Goal: Check status: Check status

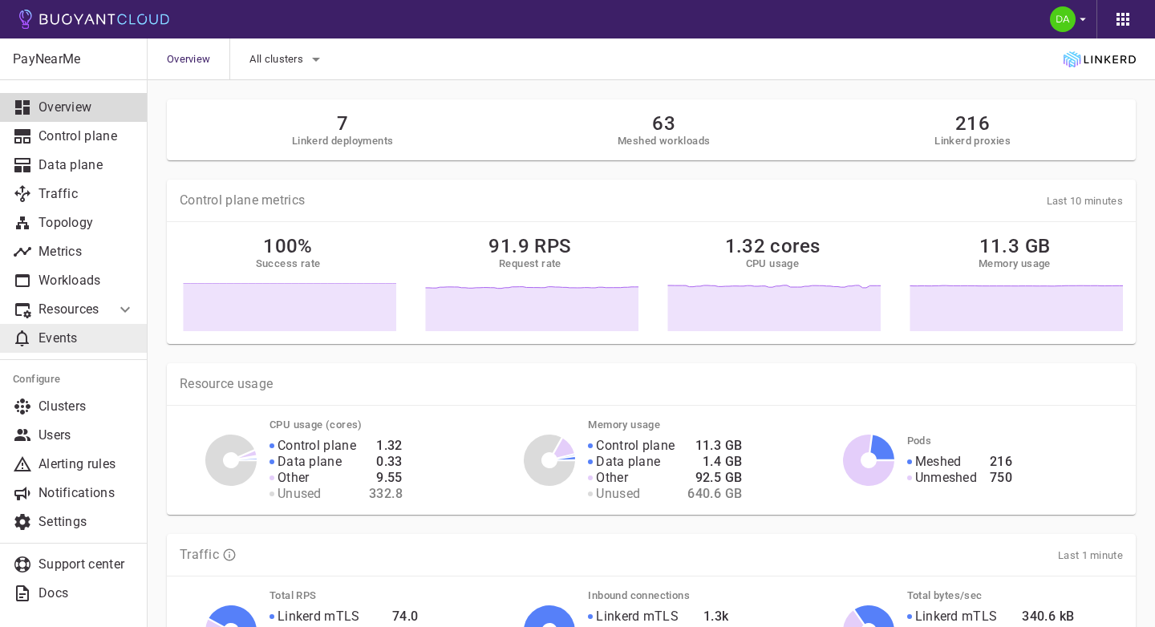
click at [96, 336] on p "Events" at bounding box center [87, 338] width 96 height 16
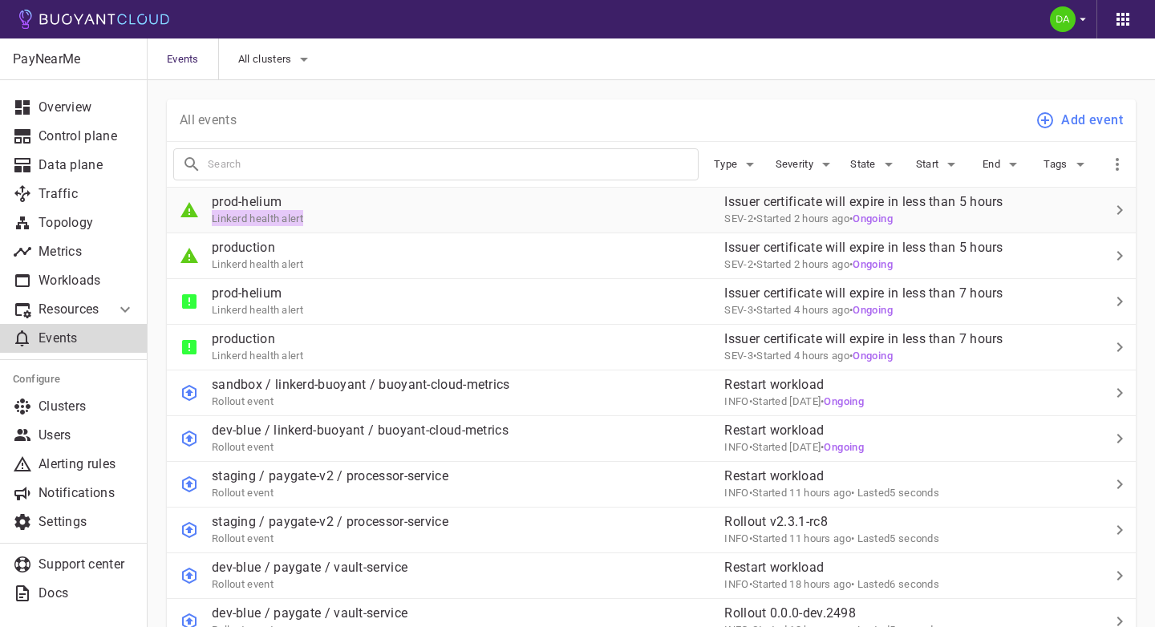
click at [522, 210] on div "prod-helium Linkerd health alert" at bounding box center [439, 203] width 545 height 45
click at [603, 215] on div "prod-helium Linkerd health alert" at bounding box center [439, 203] width 545 height 45
click at [379, 354] on div "production Linkerd health alert" at bounding box center [439, 340] width 545 height 45
click at [740, 163] on icon "button" at bounding box center [749, 164] width 19 height 19
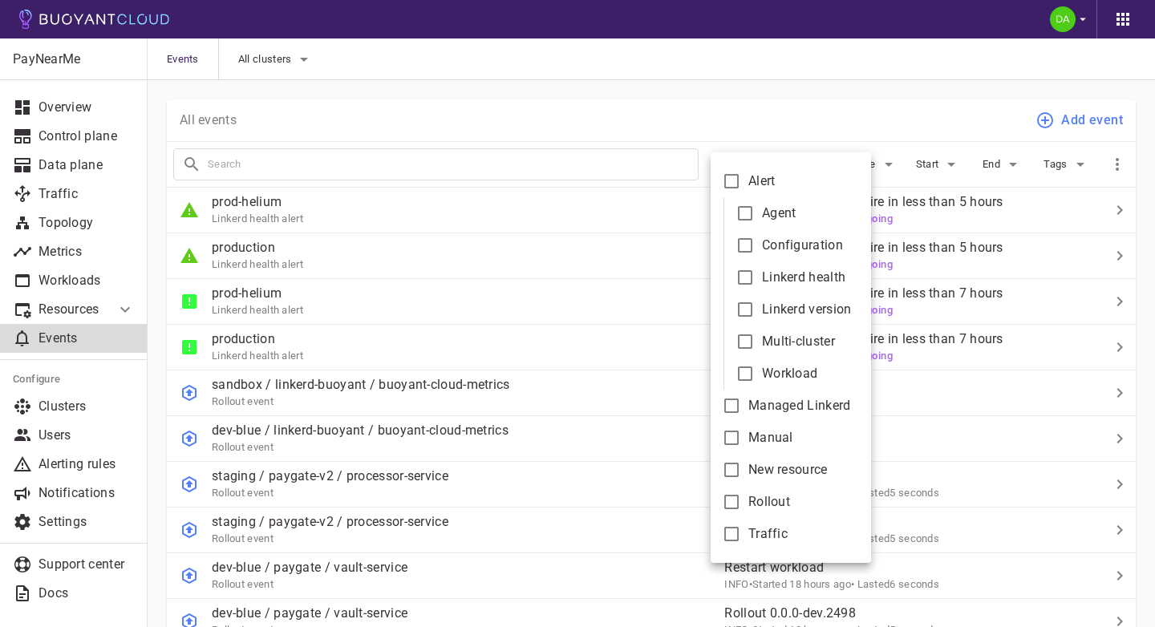
click at [786, 271] on span "Linkerd health" at bounding box center [803, 278] width 83 height 16
click at [755, 271] on input "Linkerd health" at bounding box center [745, 277] width 19 height 19
checkbox input "true"
type input "type:alert-linkerd-health"
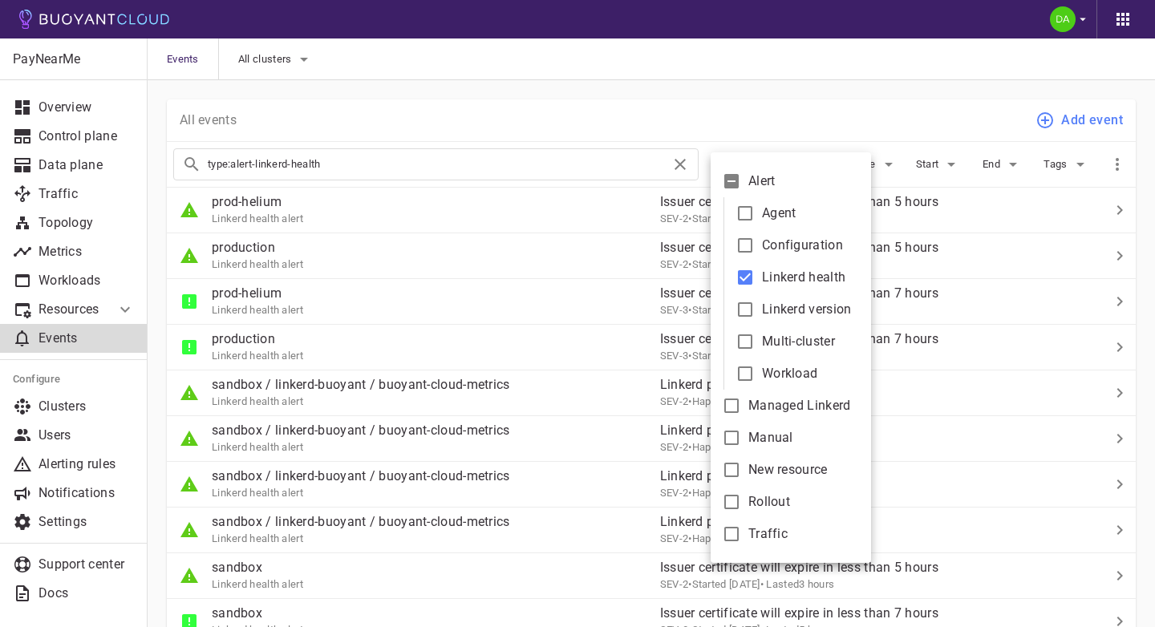
click at [759, 88] on div at bounding box center [577, 313] width 1155 height 627
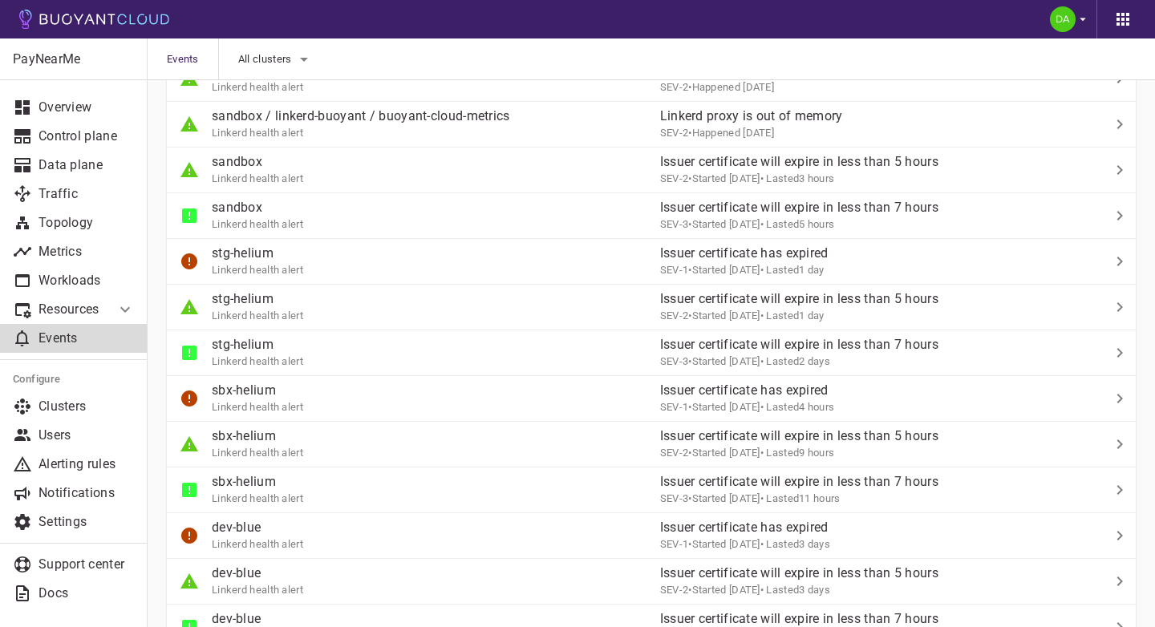
scroll to position [417, 0]
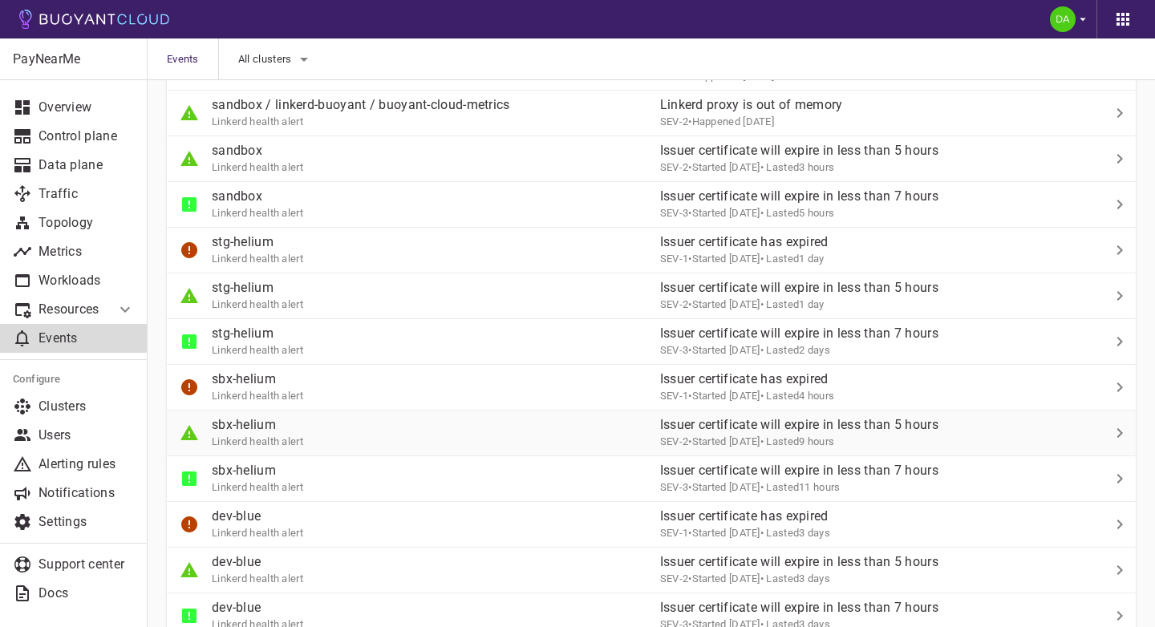
click at [574, 441] on div "sbx-helium Linkerd health alert" at bounding box center [407, 426] width 480 height 45
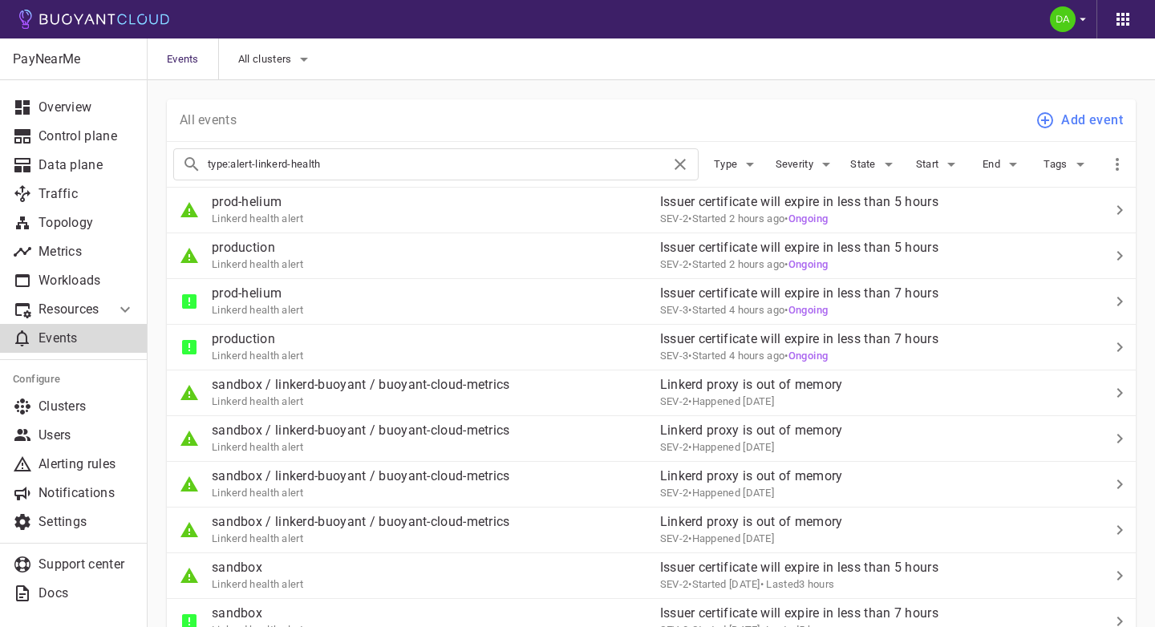
scroll to position [417, 0]
click at [103, 460] on p "Alerting rules" at bounding box center [87, 464] width 96 height 16
click at [446, 216] on div "prod-helium Linkerd health alert" at bounding box center [407, 203] width 480 height 45
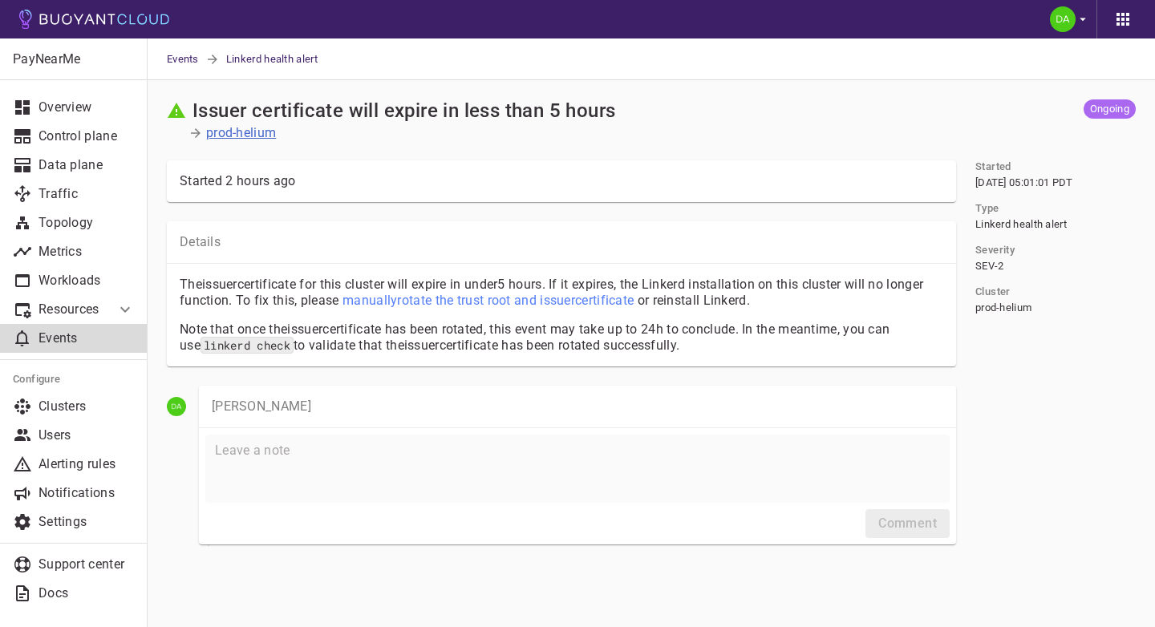
click at [237, 136] on p "prod-helium" at bounding box center [241, 133] width 70 height 16
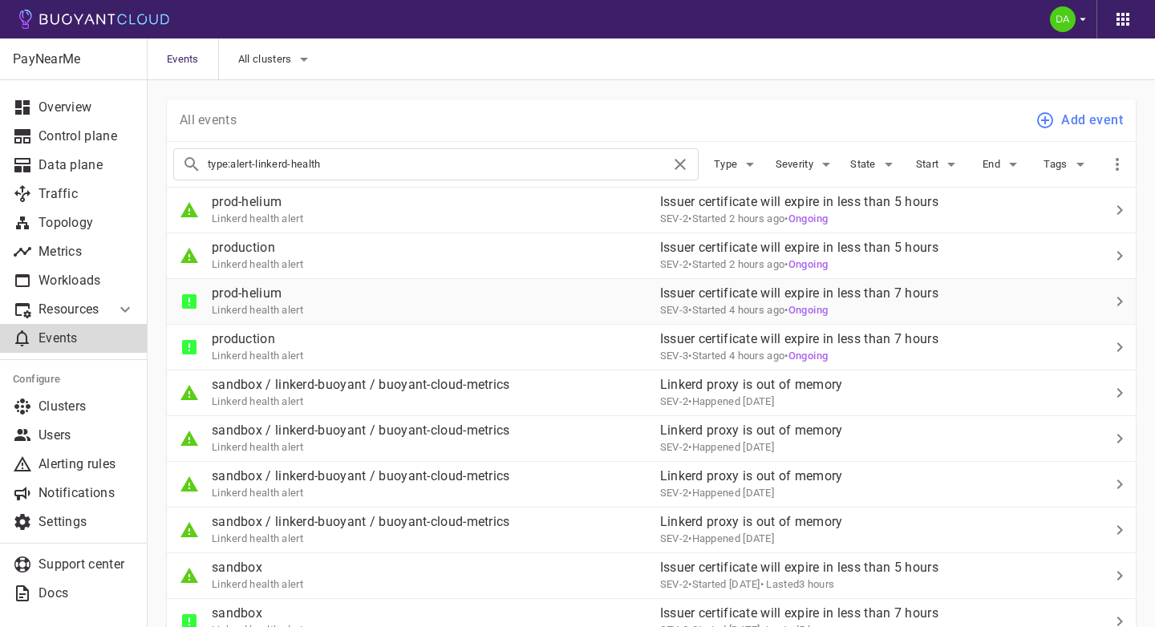
click at [341, 307] on div "prod-helium Linkerd health alert" at bounding box center [407, 295] width 480 height 45
click at [320, 212] on div "prod-helium Linkerd health alert" at bounding box center [407, 203] width 480 height 45
click at [389, 247] on div "production Linkerd health alert" at bounding box center [407, 249] width 480 height 45
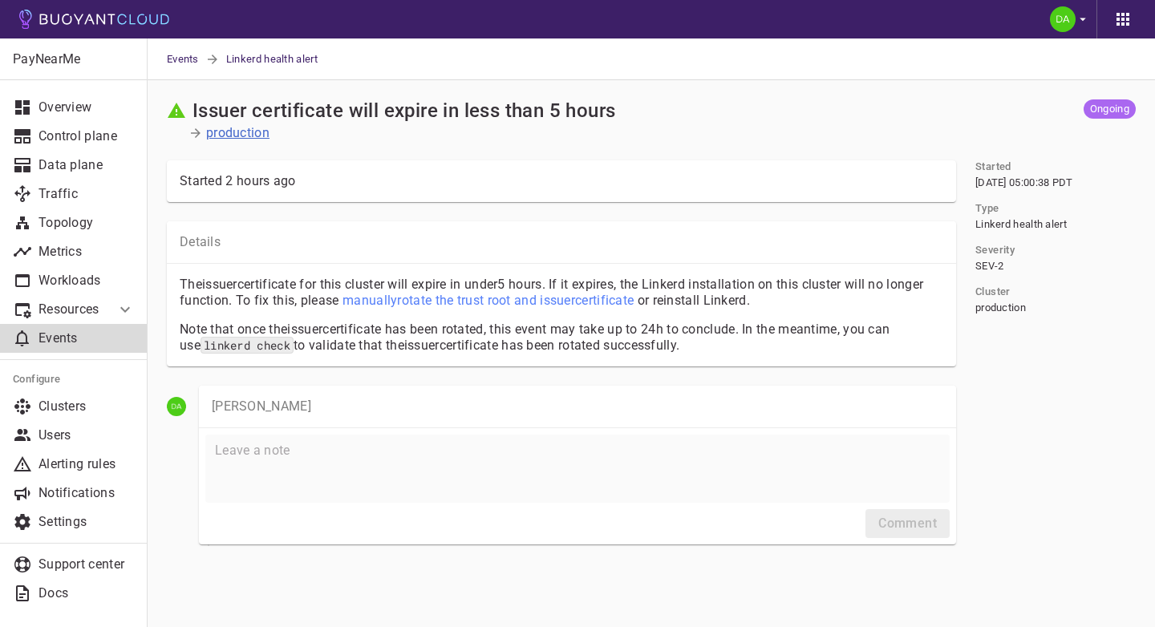
click at [234, 128] on p "production" at bounding box center [237, 133] width 63 height 16
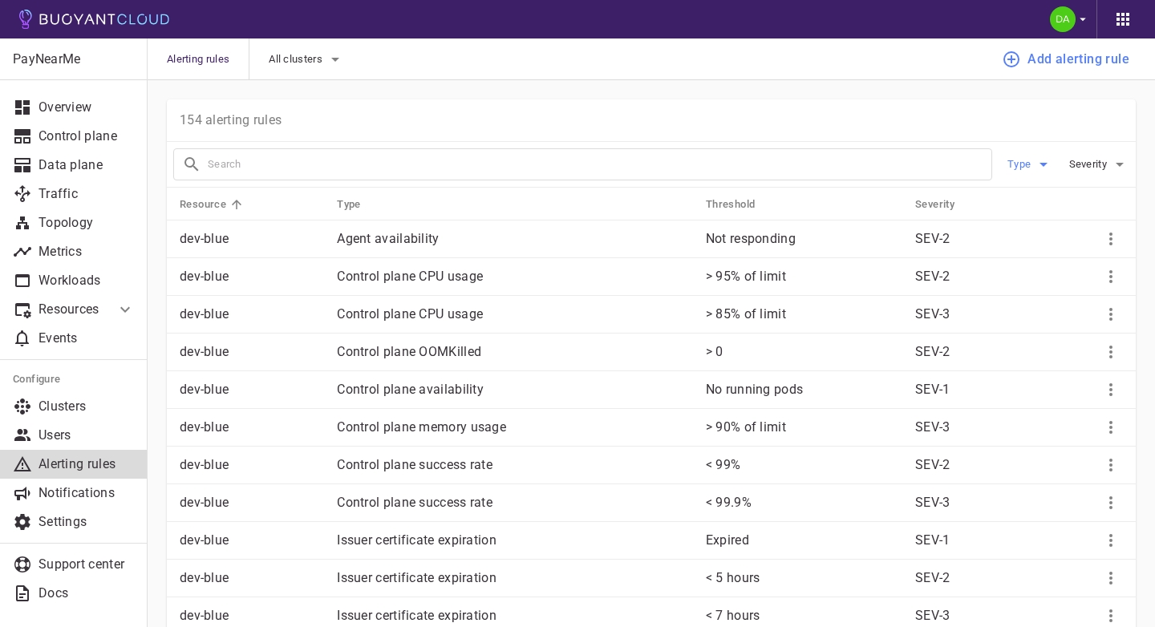
click at [1040, 168] on icon "button" at bounding box center [1043, 164] width 19 height 19
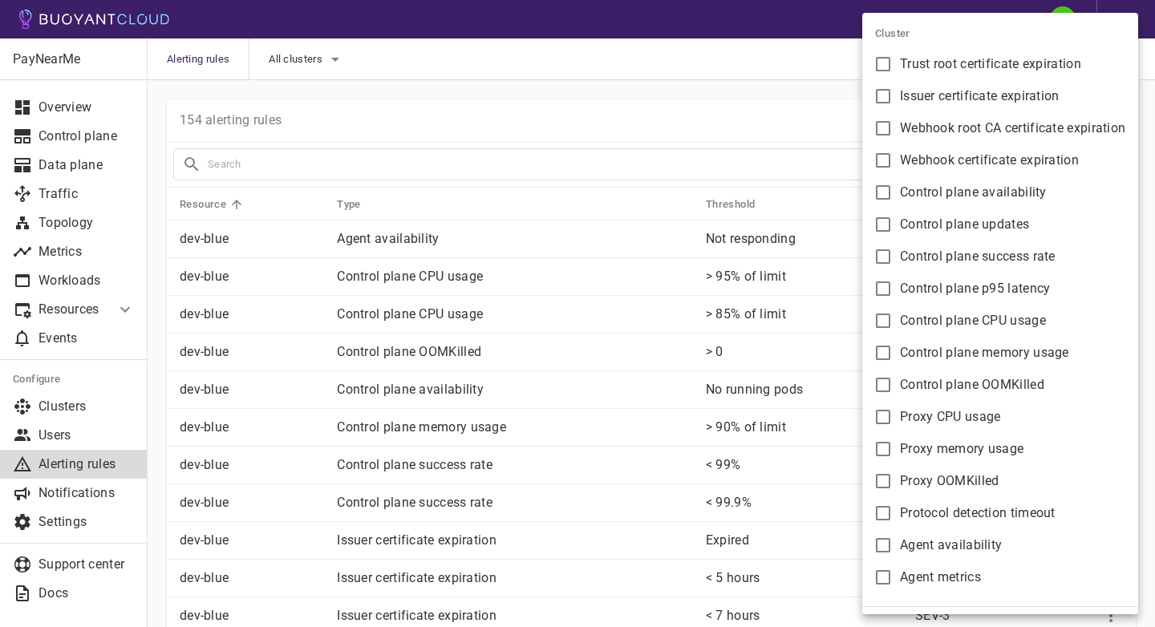
click at [964, 103] on span "Issuer certificate expiration" at bounding box center [980, 96] width 160 height 16
click at [893, 103] on input "Issuer certificate expiration" at bounding box center [883, 96] width 19 height 19
checkbox input "true"
type input "type:issuer_cert_expiry_seconds"
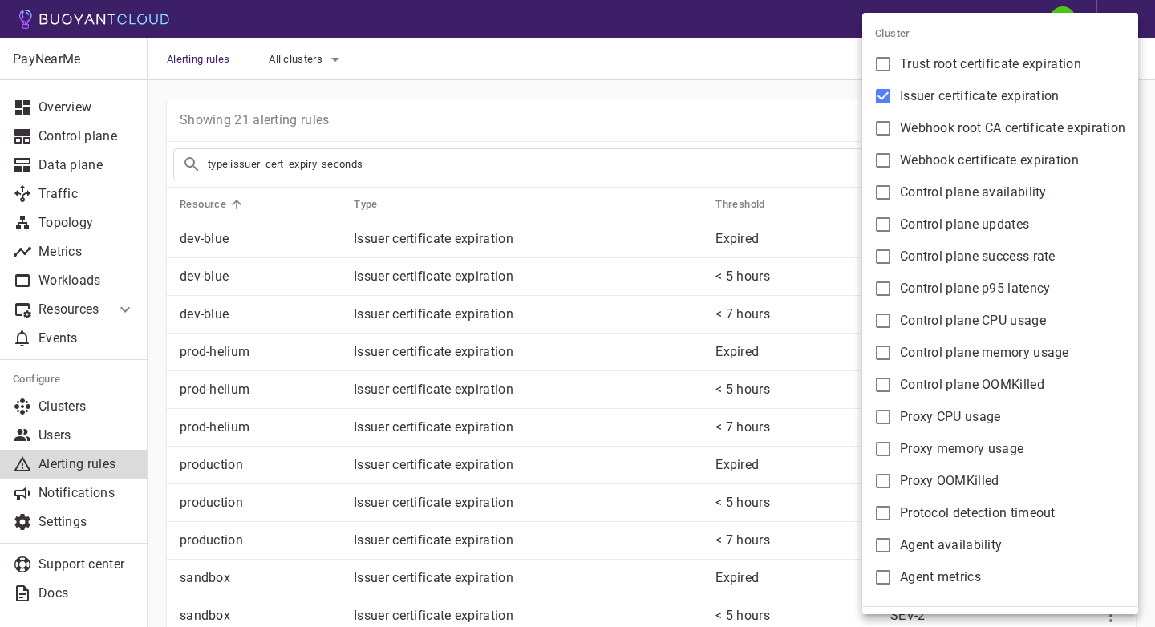
click at [893, 63] on label "Trust root certificate expiration" at bounding box center [973, 64] width 215 height 32
click at [893, 63] on input "Trust root certificate expiration" at bounding box center [883, 64] width 19 height 19
checkbox input "true"
type input "type:issuer_cert_expiry_seconds type:trust_root_cert_expiry_seconds"
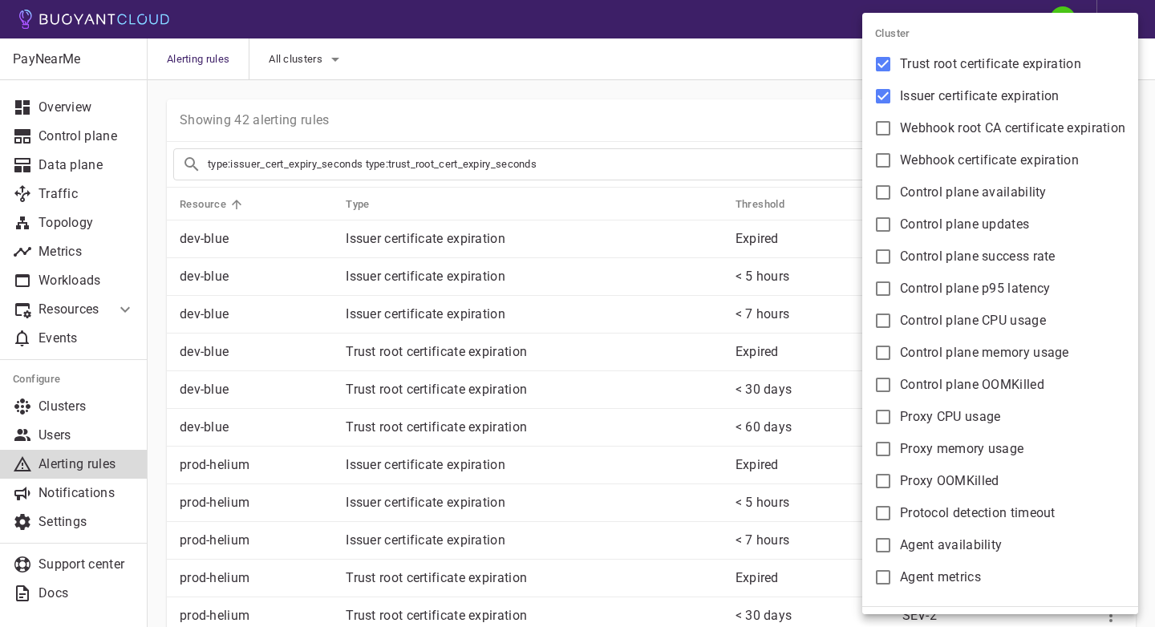
click at [740, 87] on div at bounding box center [577, 313] width 1155 height 627
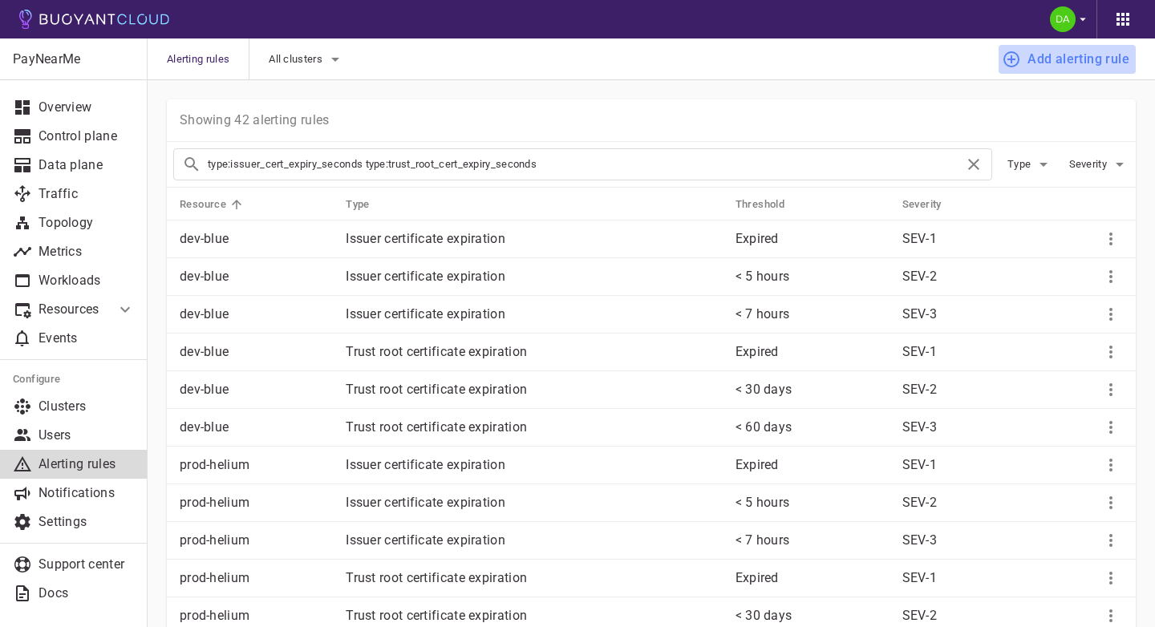
click at [1055, 62] on h4 "Add alerting rule" at bounding box center [1079, 59] width 102 height 16
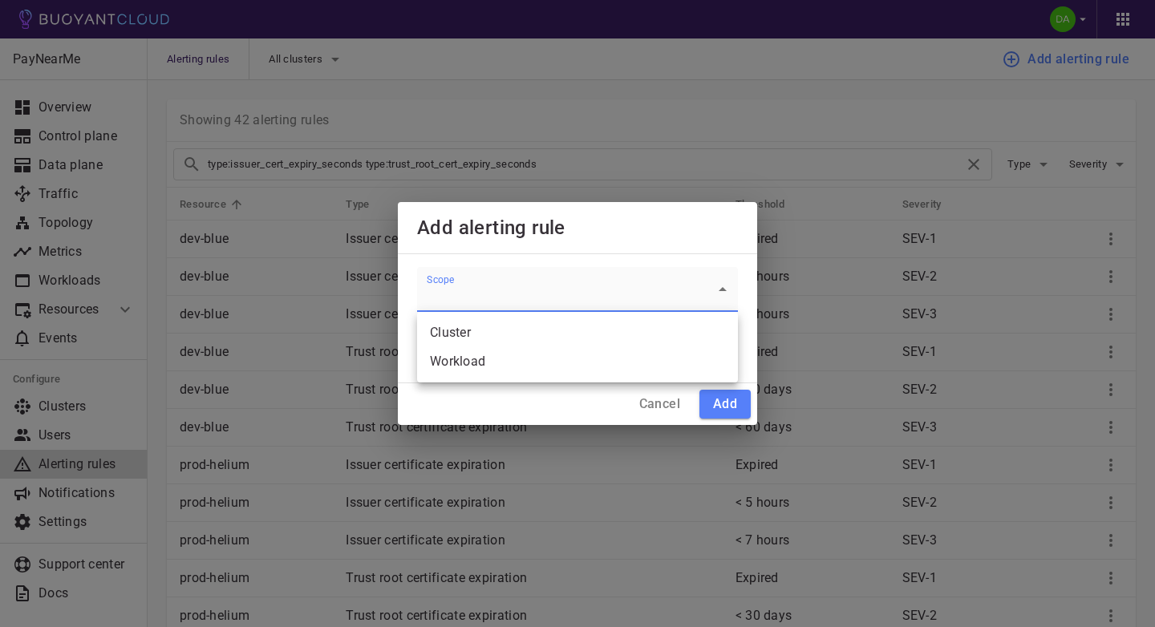
click at [593, 257] on div at bounding box center [577, 313] width 1155 height 627
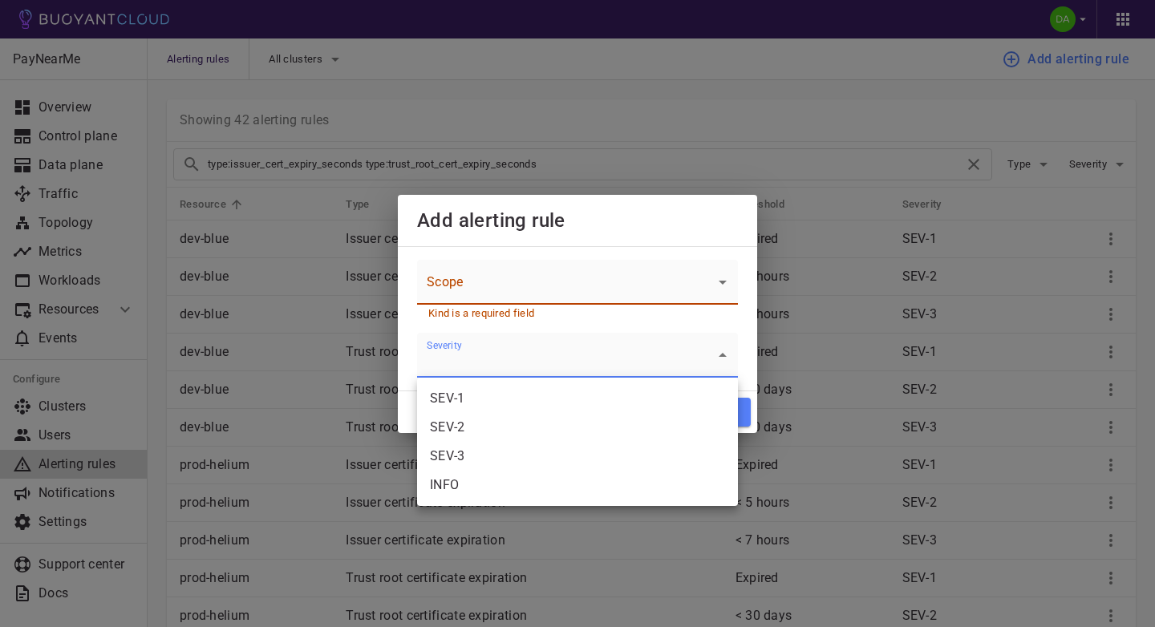
click at [594, 235] on div at bounding box center [577, 313] width 1155 height 627
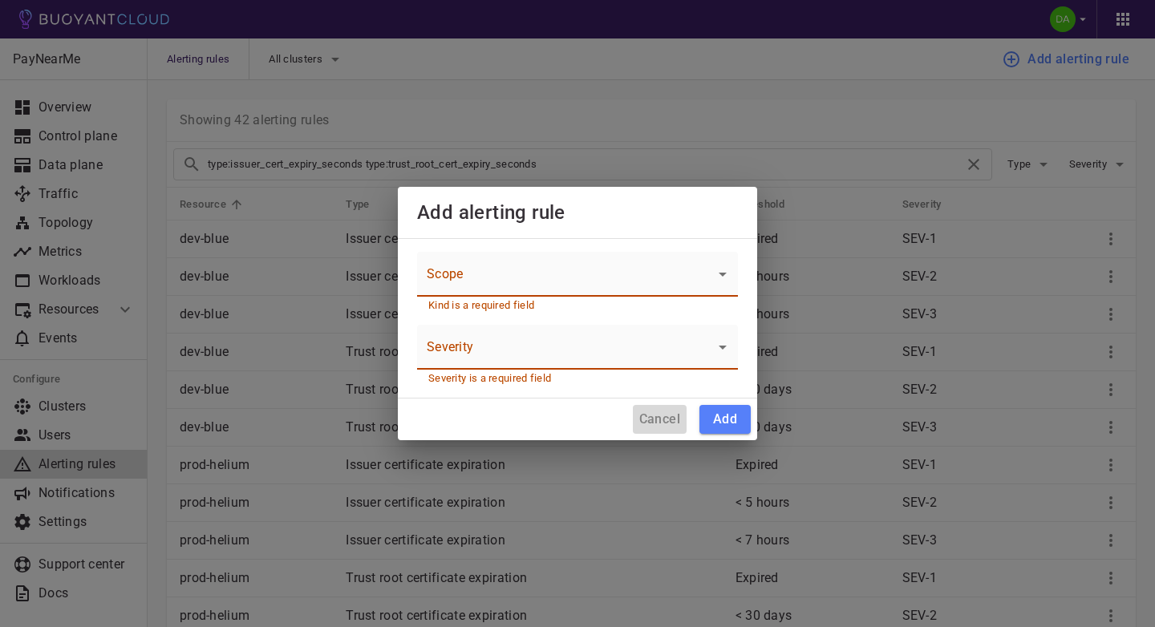
click at [647, 406] on button "Cancel" at bounding box center [660, 419] width 54 height 29
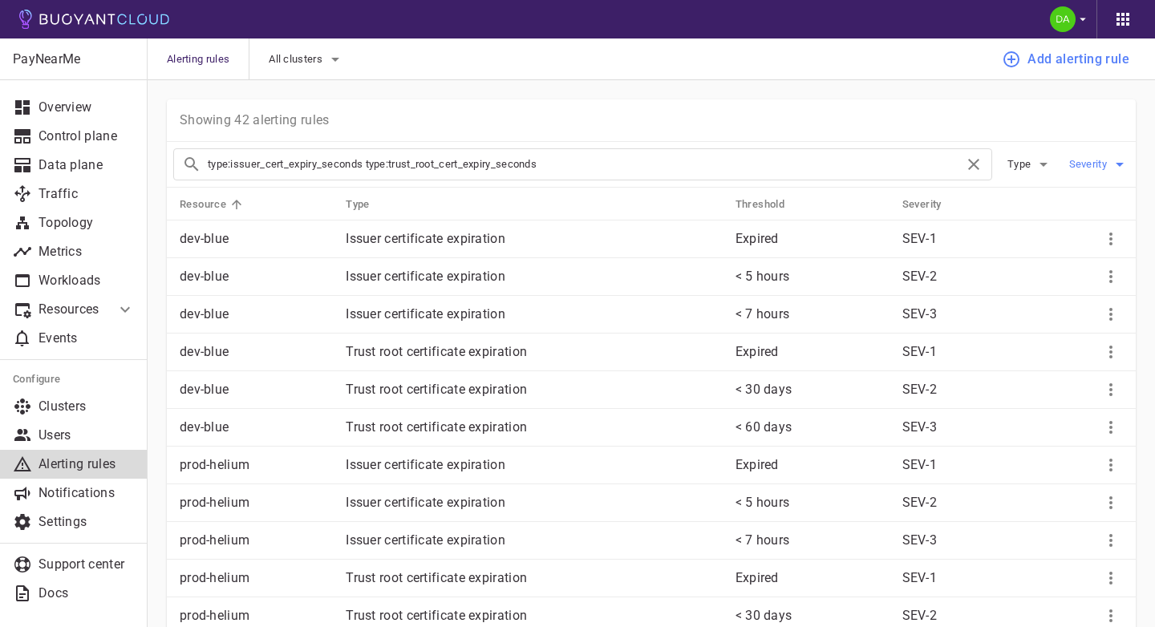
click at [1091, 171] on button "Severity" at bounding box center [1099, 164] width 60 height 24
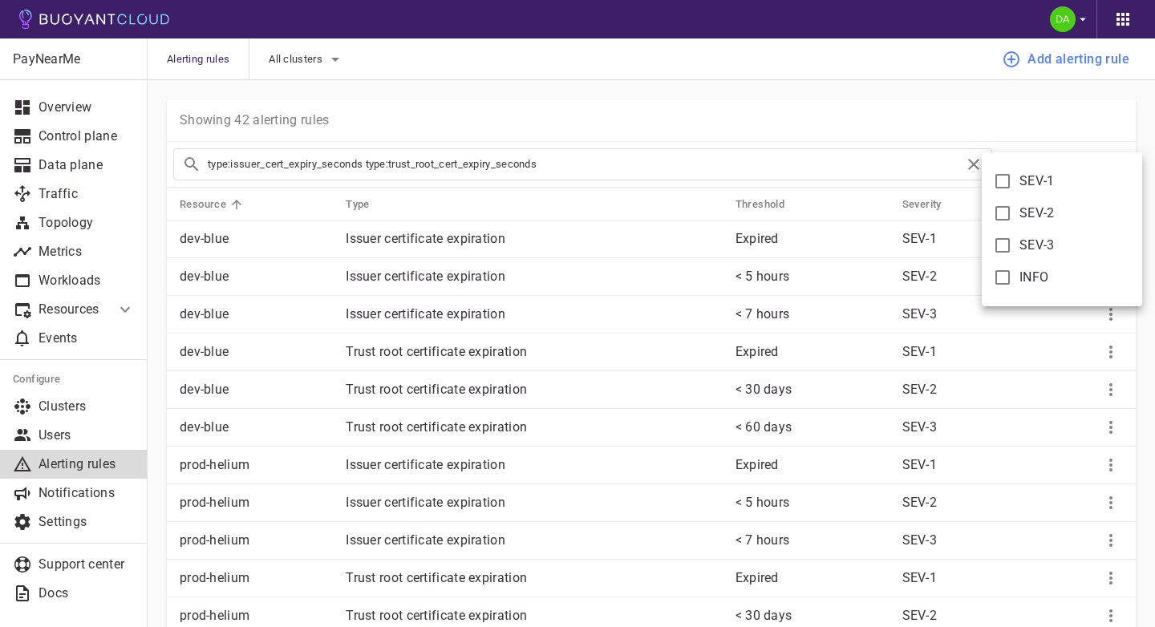
click at [1042, 211] on span "SEV-2" at bounding box center [1037, 213] width 35 height 16
click at [1012, 211] on input "SEV-2" at bounding box center [1002, 213] width 19 height 19
checkbox input "true"
type input "type:issuer_cert_expiry_seconds type:trust_root_cert_expiry_seconds severity:se…"
click at [1042, 240] on span "SEV-3" at bounding box center [1037, 245] width 35 height 16
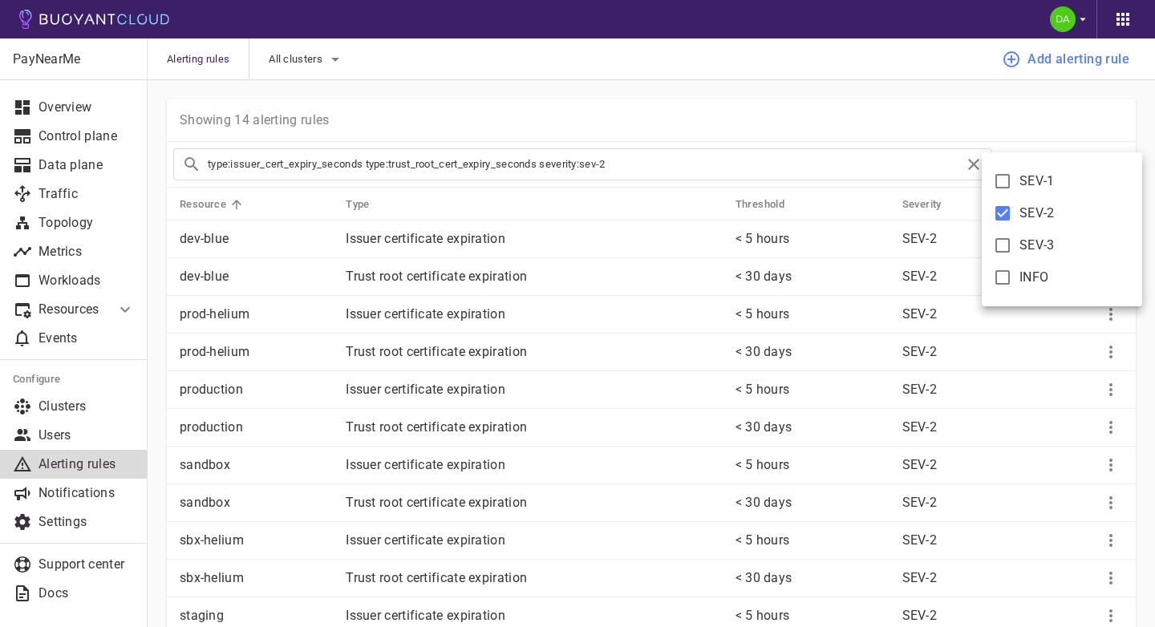
click at [1012, 240] on input "SEV-3" at bounding box center [1002, 245] width 19 height 19
checkbox input "true"
type input "type:issuer_cert_expiry_seconds type:trust_root_cert_expiry_seconds severity:se…"
click at [903, 95] on div at bounding box center [577, 313] width 1155 height 627
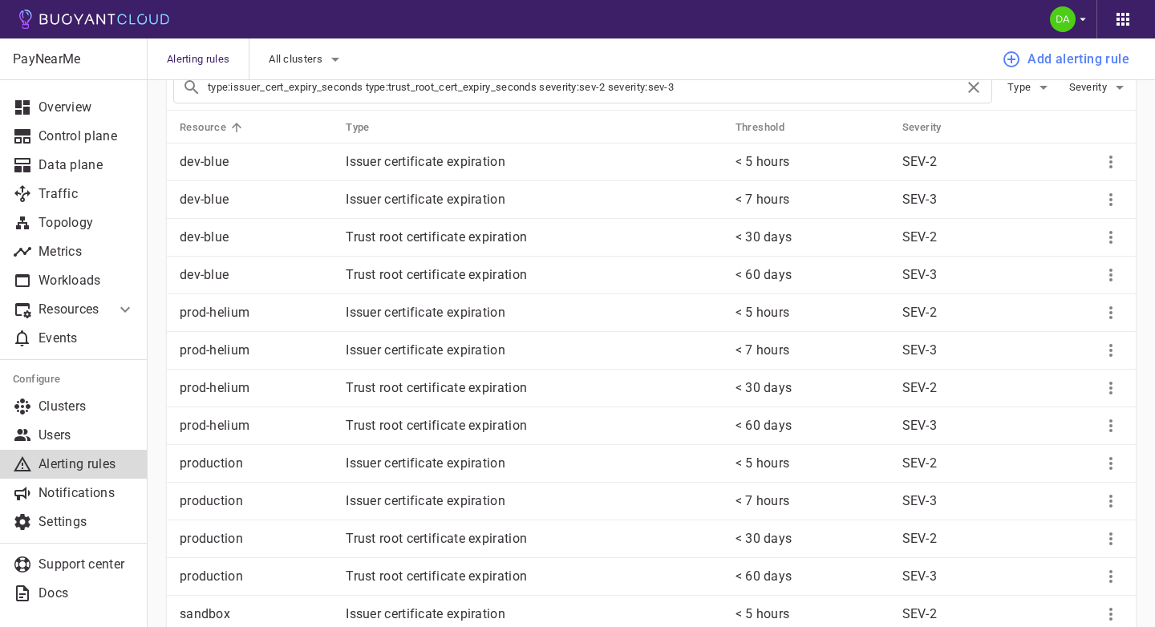
scroll to position [116, 0]
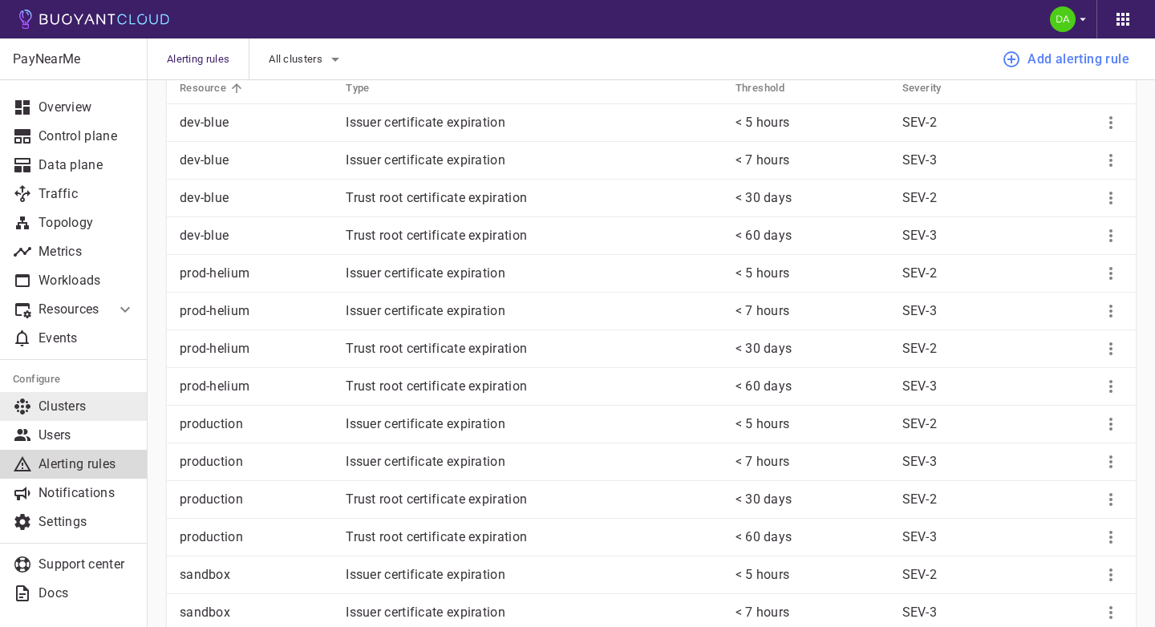
click at [95, 401] on p "Clusters" at bounding box center [87, 407] width 96 height 16
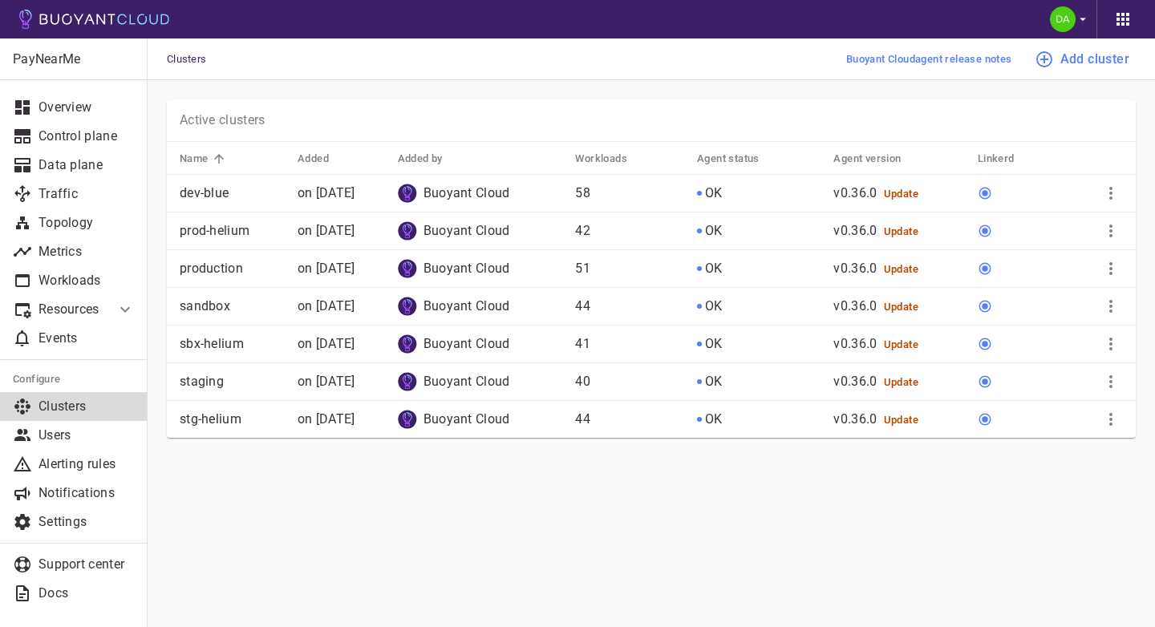
click at [632, 533] on main "Clusters Buoyant Cloud agent release notes Add cluster PayNearMe Overview Contr…" at bounding box center [652, 313] width 1008 height 627
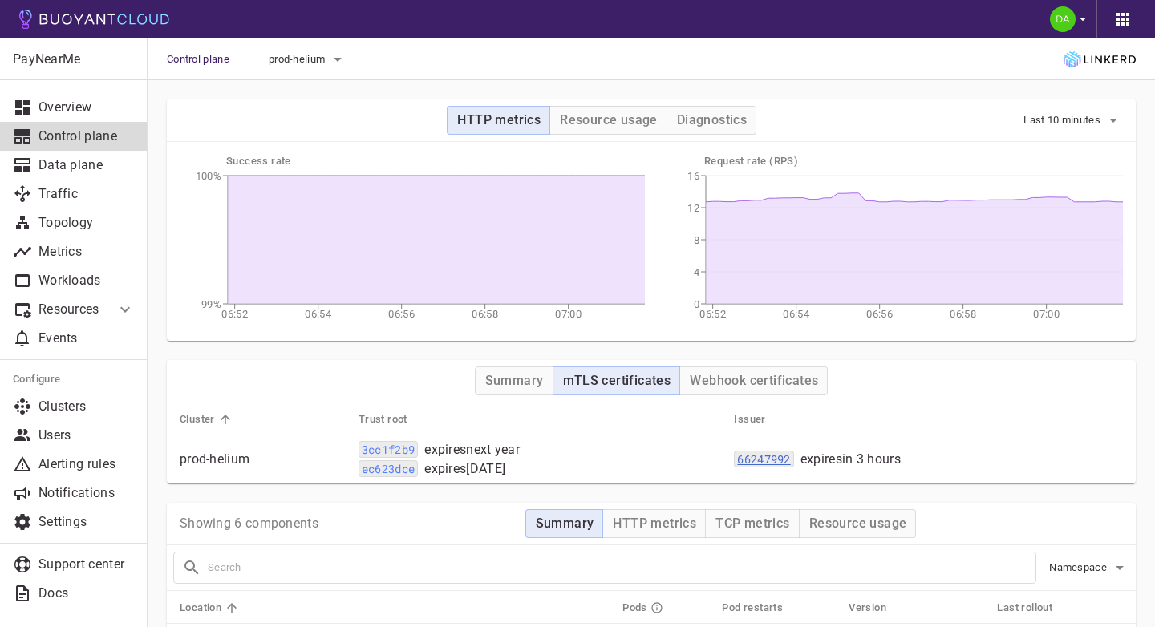
click at [793, 456] on code "66247992" at bounding box center [763, 459] width 59 height 17
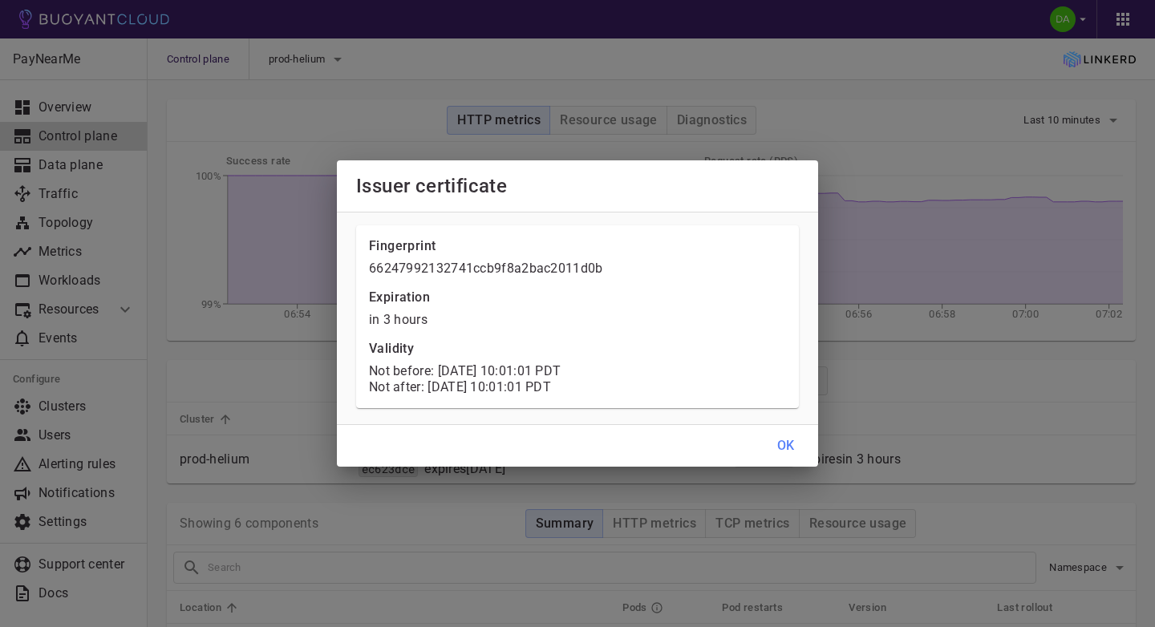
click at [892, 391] on div "Issuer certificate Fingerprint 66247992132741ccb9f8a2bac2011d0b Expiration in 3…" at bounding box center [577, 313] width 1155 height 627
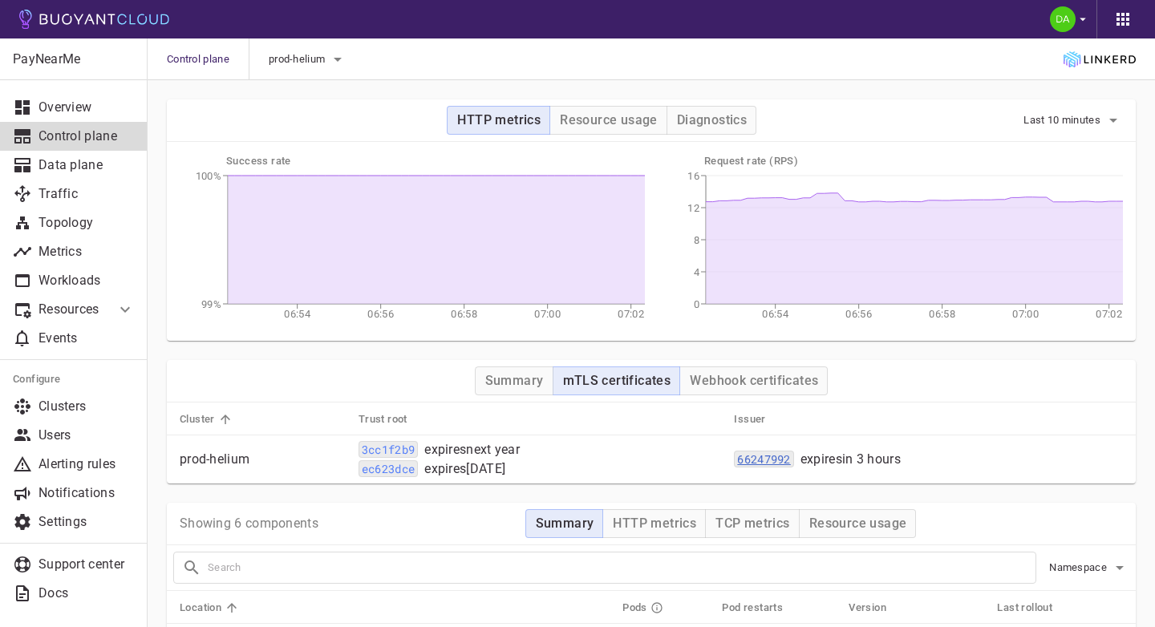
click at [776, 464] on code "66247992" at bounding box center [763, 459] width 59 height 17
click at [772, 458] on code "66247992" at bounding box center [763, 459] width 59 height 17
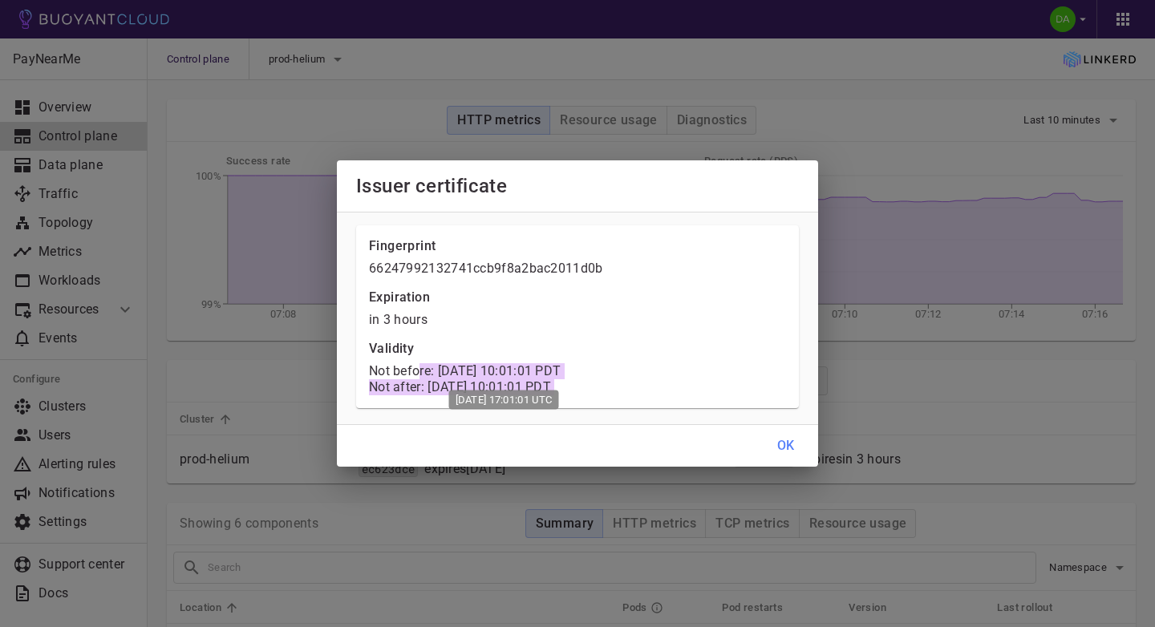
drag, startPoint x: 420, startPoint y: 372, endPoint x: 542, endPoint y: 386, distance: 123.5
click at [542, 386] on body "Control plane prod-helium PayNearMe Overview Control plane Data plane Traffic T…" at bounding box center [577, 463] width 1155 height 927
click at [651, 342] on h4 "Validity" at bounding box center [577, 346] width 417 height 22
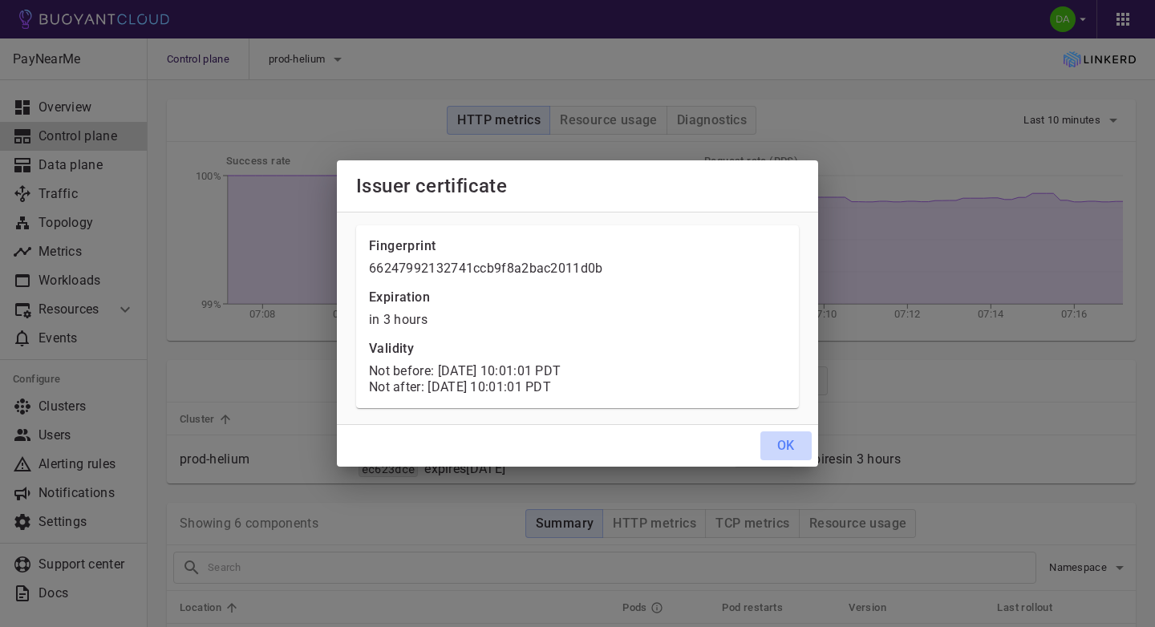
click at [796, 448] on button "OK" at bounding box center [785, 446] width 51 height 29
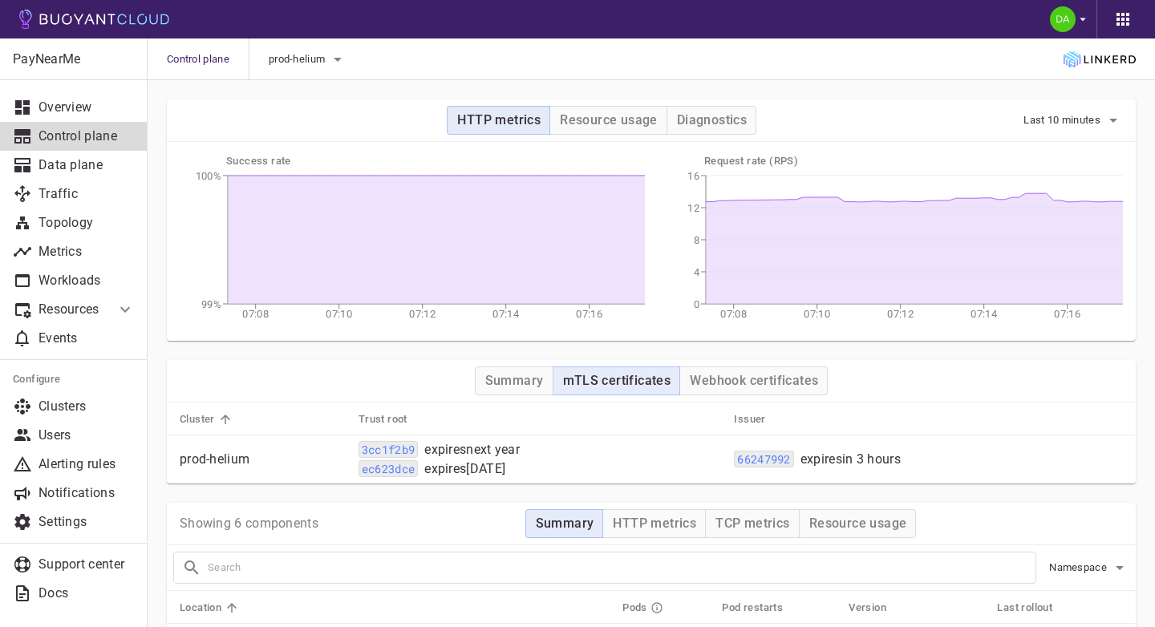
click at [768, 450] on div "66247992 expires in 3 hours" at bounding box center [927, 457] width 392 height 19
click at [771, 456] on code "66247992" at bounding box center [763, 459] width 59 height 17
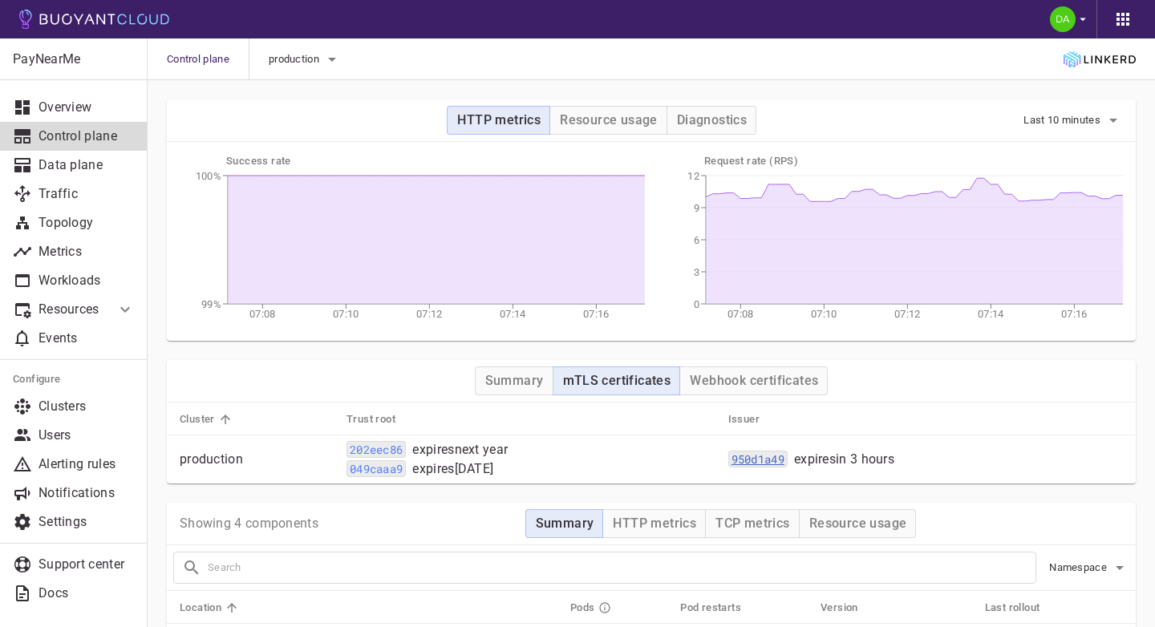
click at [774, 464] on code "950d1a49" at bounding box center [757, 459] width 59 height 17
